Goal: Use online tool/utility: Utilize a website feature to perform a specific function

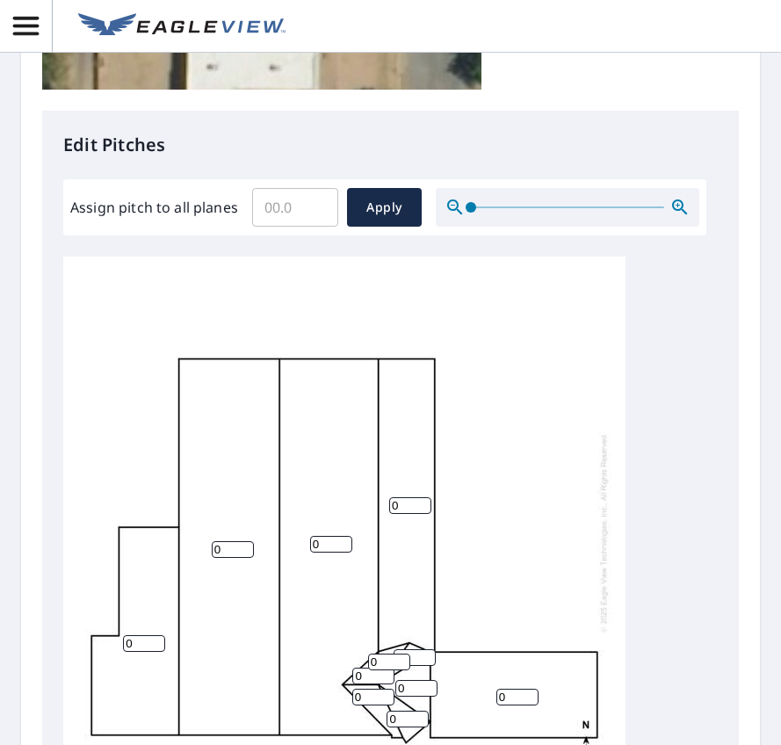
scroll to position [791, 0]
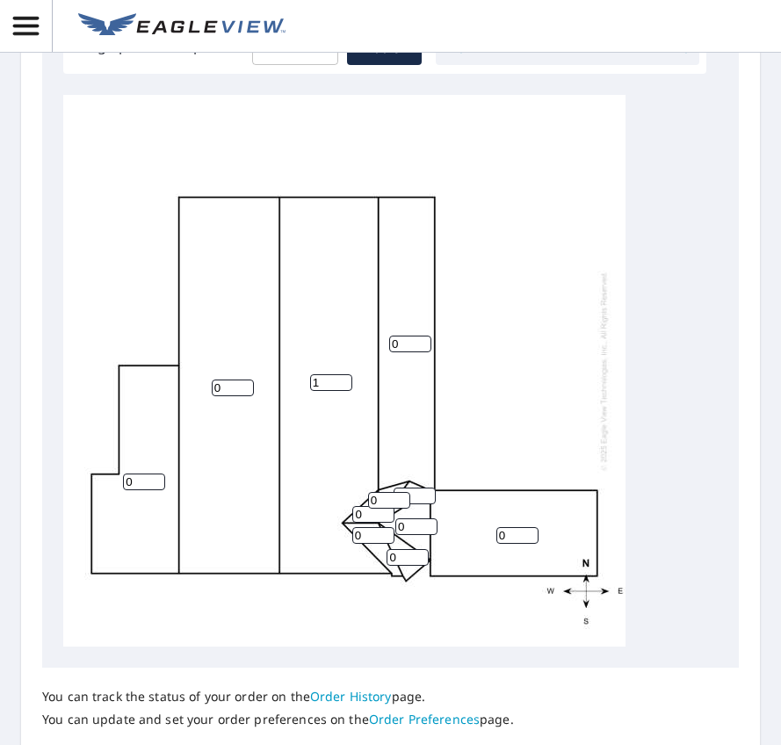
click at [337, 391] on input "1" at bounding box center [331, 382] width 42 height 17
type input "14"
drag, startPoint x: 244, startPoint y: 439, endPoint x: 161, endPoint y: 439, distance: 83.5
click at [212, 396] on input "1" at bounding box center [233, 387] width 42 height 17
type input "14"
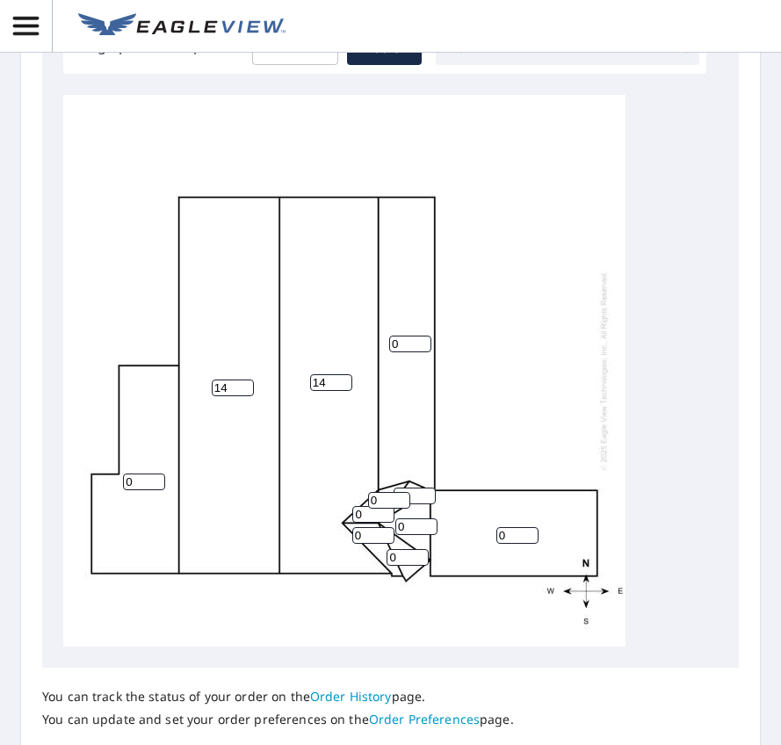
drag, startPoint x: 522, startPoint y: 594, endPoint x: 381, endPoint y: 590, distance: 140.6
click at [496, 544] on input "0" at bounding box center [517, 535] width 42 height 17
click at [503, 481] on div "14 14 0 0 0 0 0 0 0 0 0" at bounding box center [344, 371] width 562 height 552
drag, startPoint x: 343, startPoint y: 434, endPoint x: 266, endPoint y: 434, distance: 77.3
click at [310, 391] on input "15" at bounding box center [331, 382] width 42 height 17
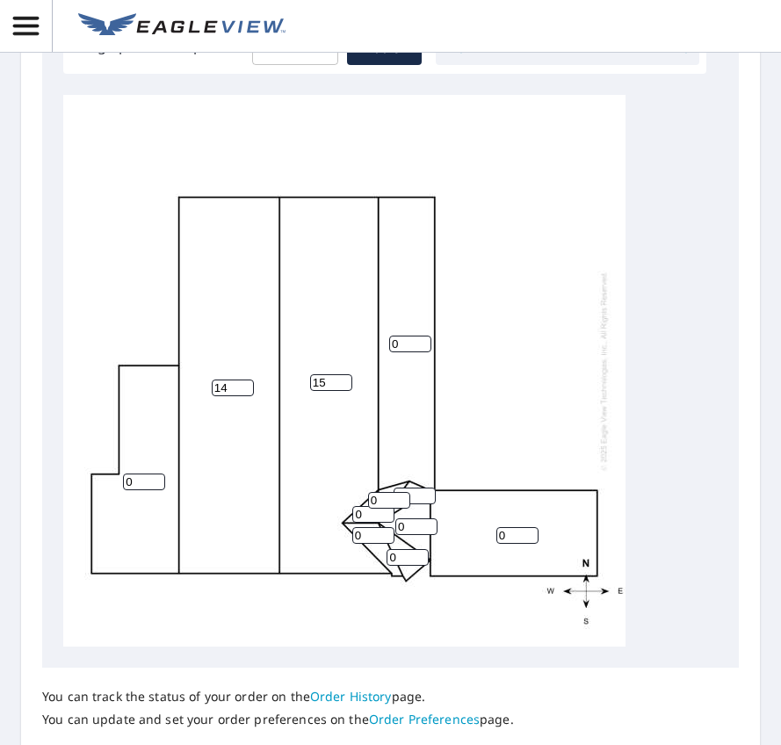
drag, startPoint x: 334, startPoint y: 442, endPoint x: 296, endPoint y: 440, distance: 37.8
click at [296, 440] on div "14 15 0 0 0 0 0 0 0 0 0" at bounding box center [344, 371] width 562 height 552
type input "4"
drag, startPoint x: 228, startPoint y: 440, endPoint x: 146, endPoint y: 439, distance: 82.6
click at [146, 439] on div "14 4 0 0 0 0 0 0 0 0 0" at bounding box center [344, 371] width 562 height 552
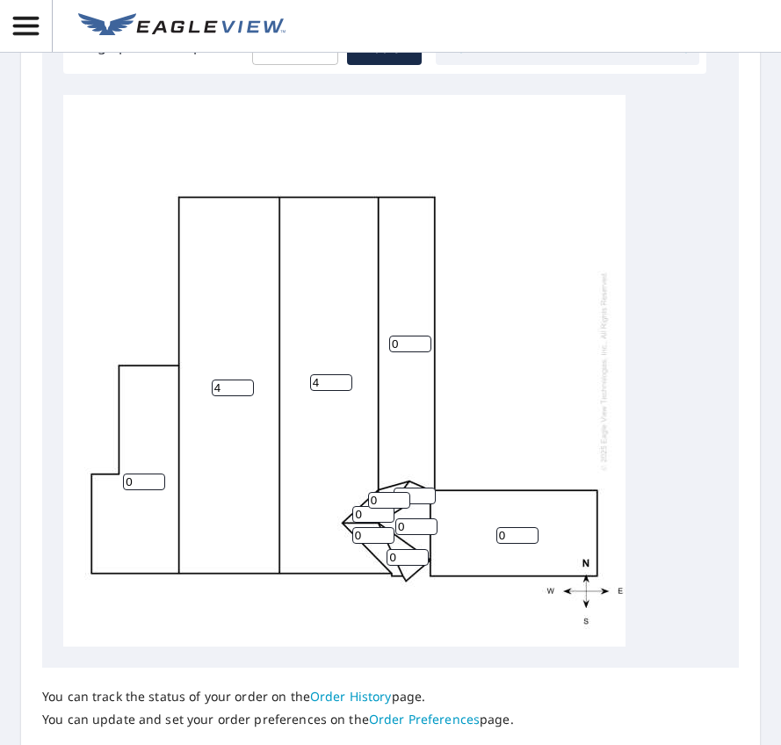
type input "4"
click at [537, 437] on div "4 4 0 0 0 0 0 0 0 0 0" at bounding box center [344, 371] width 562 height 552
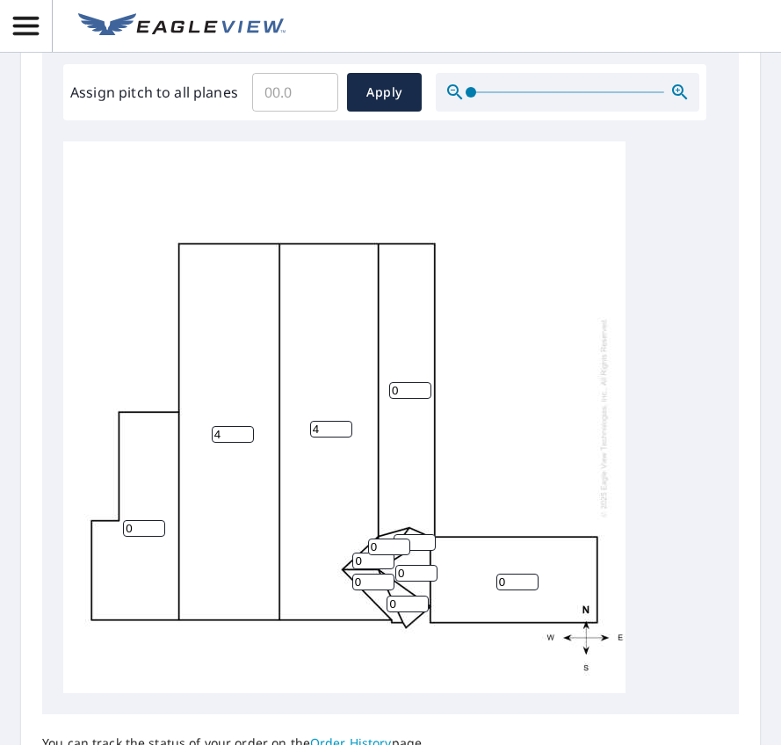
scroll to position [878, 0]
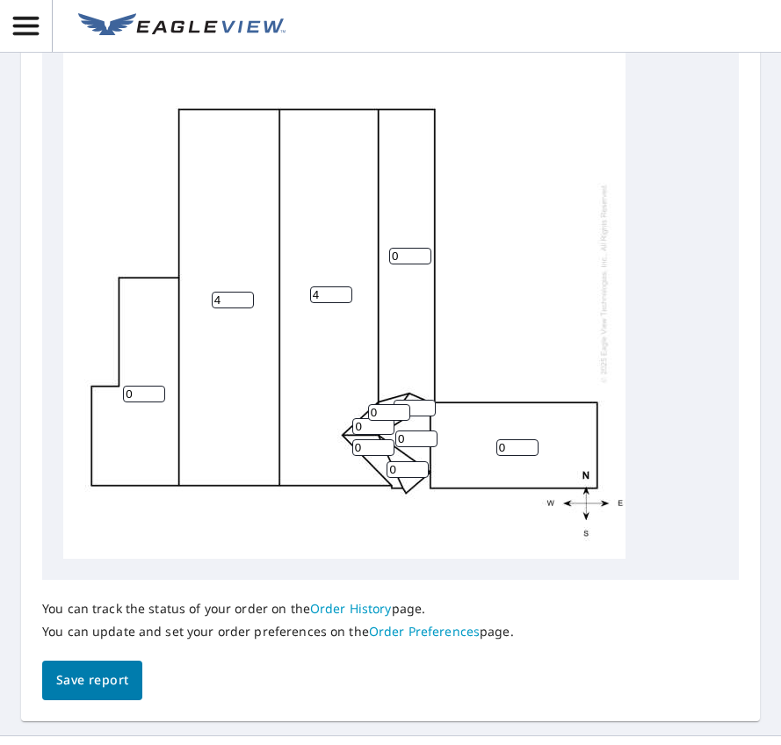
click at [377, 421] on input "0" at bounding box center [389, 412] width 42 height 17
drag, startPoint x: 377, startPoint y: 465, endPoint x: 347, endPoint y: 462, distance: 30.0
click at [347, 462] on div "4 4 0 0 0 0 0 0 0 0 0" at bounding box center [344, 283] width 562 height 552
type input "4"
click at [343, 476] on div "4 4 0 0 0 0 0 0 0 0 4" at bounding box center [344, 283] width 562 height 552
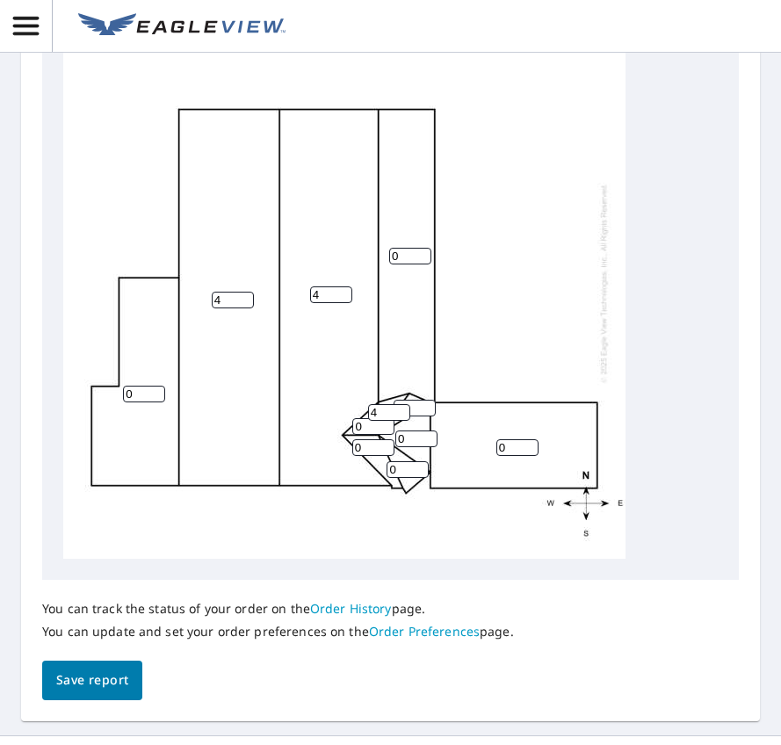
drag, startPoint x: 365, startPoint y: 477, endPoint x: 347, endPoint y: 475, distance: 18.5
click at [347, 475] on div "4 4 0 0 0 0 0 0 0 0 4" at bounding box center [344, 283] width 562 height 552
type input "4"
drag, startPoint x: 373, startPoint y: 498, endPoint x: 339, endPoint y: 499, distance: 34.3
click at [339, 499] on div "4 4 0 0 0 0 0 0 4 0 4" at bounding box center [344, 283] width 562 height 552
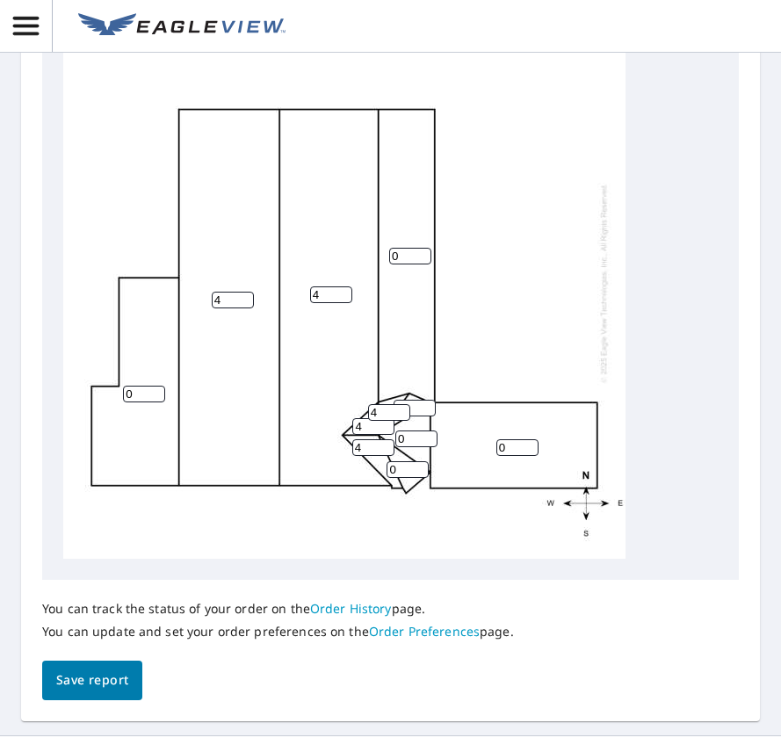
type input "4"
drag, startPoint x: 407, startPoint y: 493, endPoint x: 376, endPoint y: 492, distance: 30.8
click at [376, 492] on div "4 4 0 0 0 0 4 0 4 0 4" at bounding box center [344, 283] width 562 height 552
type input "4"
drag, startPoint x: 406, startPoint y: 519, endPoint x: 375, endPoint y: 521, distance: 30.8
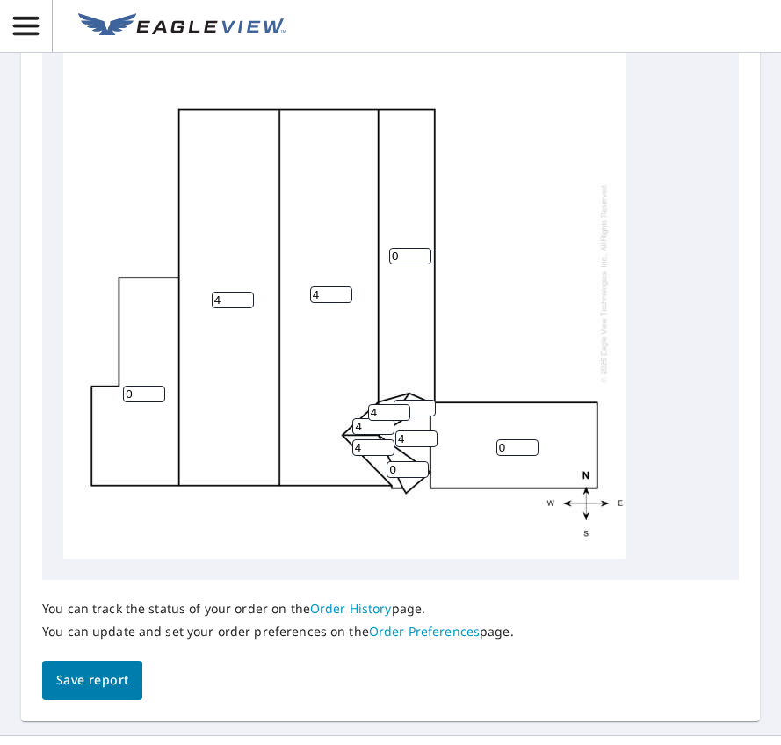
click at [375, 521] on div "4 4 0 0 0 4 4 0 4 0 4" at bounding box center [344, 283] width 562 height 552
type input "4"
drag, startPoint x: 414, startPoint y: 461, endPoint x: 369, endPoint y: 459, distance: 44.8
click at [369, 459] on div "4 4 0 0 0 4 4 4 4 0 4" at bounding box center [344, 283] width 562 height 552
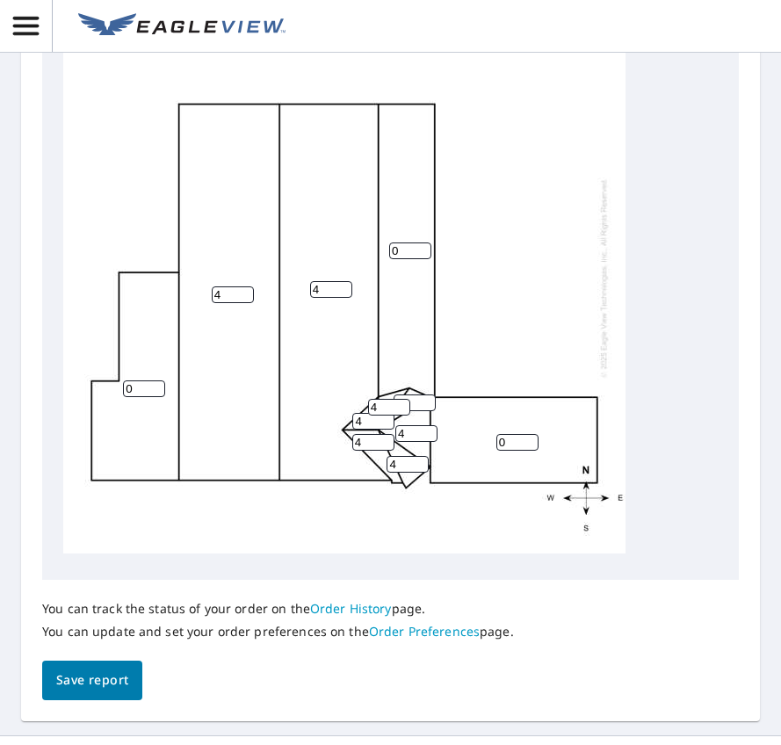
scroll to position [18, 0]
type input "4"
click at [121, 691] on span "Save report" at bounding box center [92, 680] width 72 height 22
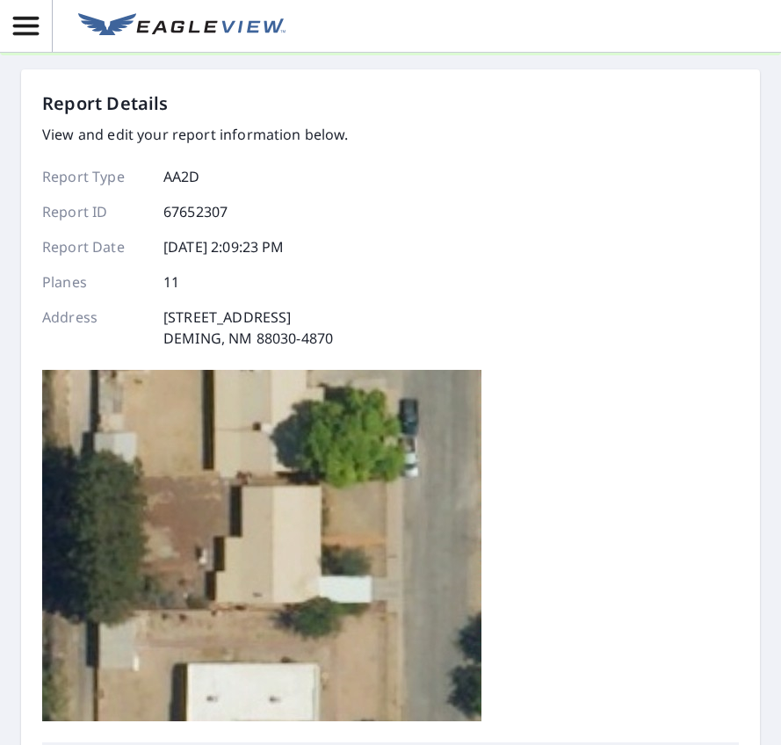
scroll to position [0, 0]
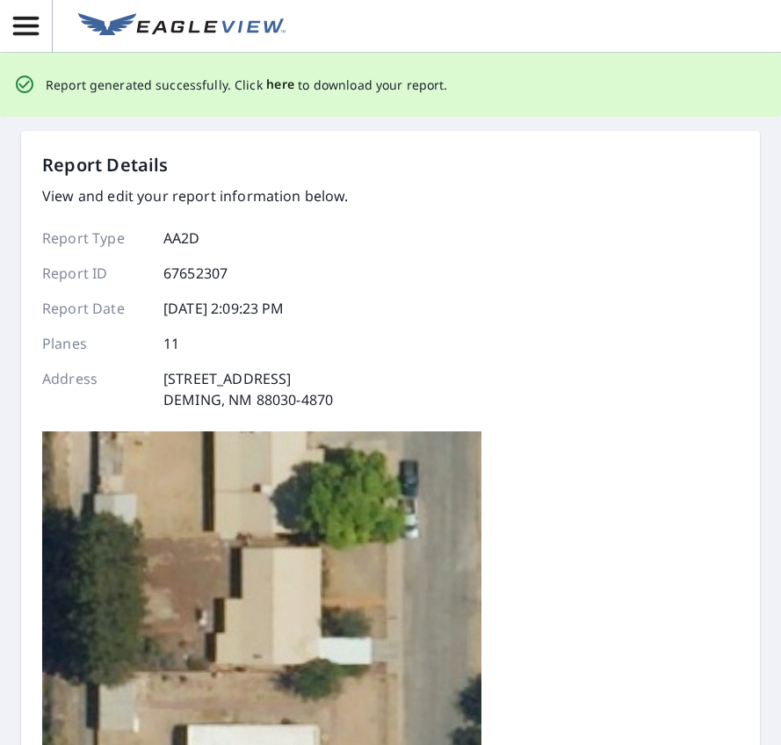
click at [269, 79] on span "here" at bounding box center [280, 85] width 29 height 22
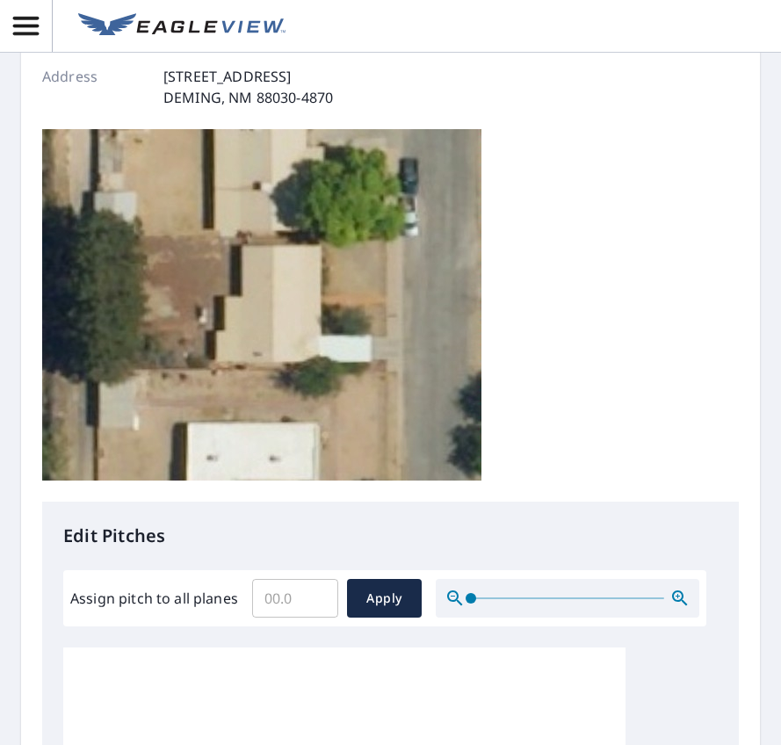
scroll to position [264, 0]
